Goal: Task Accomplishment & Management: Manage account settings

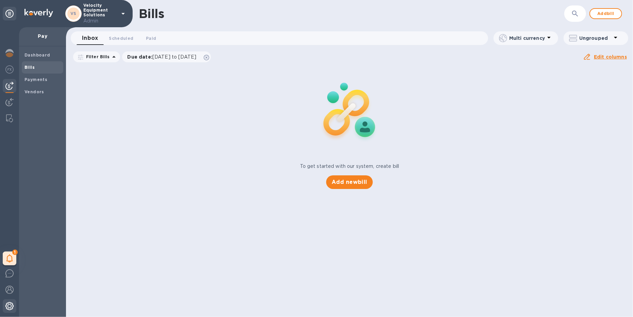
click at [9, 308] on img at bounding box center [9, 306] width 8 height 8
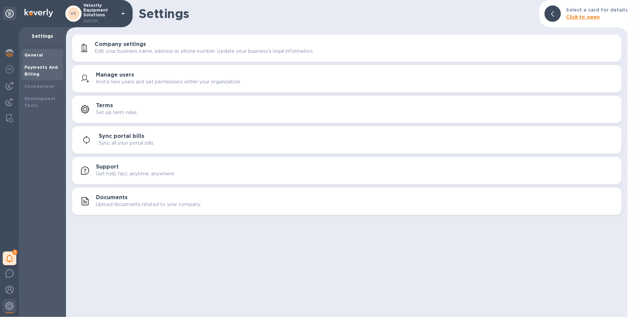
click at [39, 67] on b "Payments And Billing" at bounding box center [42, 71] width 34 height 12
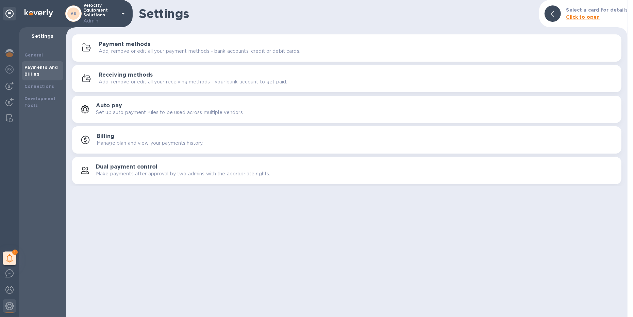
click at [143, 46] on h3 "Payment methods" at bounding box center [125, 44] width 52 height 6
